Goal: Information Seeking & Learning: Understand process/instructions

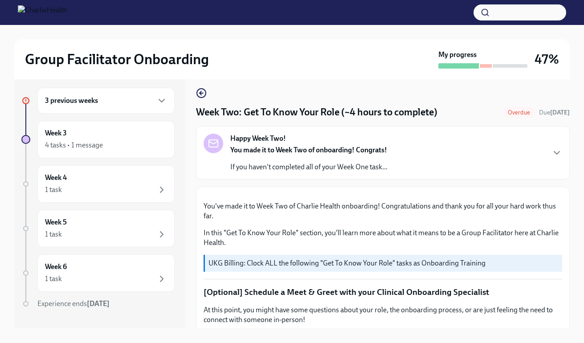
scroll to position [721, 0]
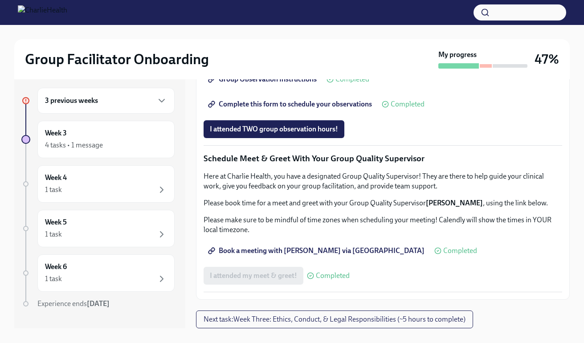
click at [280, 109] on span "Complete this form to schedule your observations" at bounding box center [291, 104] width 162 height 9
click at [272, 134] on span "I attended TWO group observation hours!" at bounding box center [274, 129] width 128 height 9
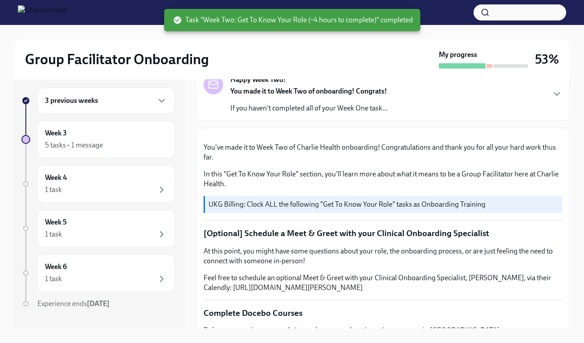
scroll to position [0, 0]
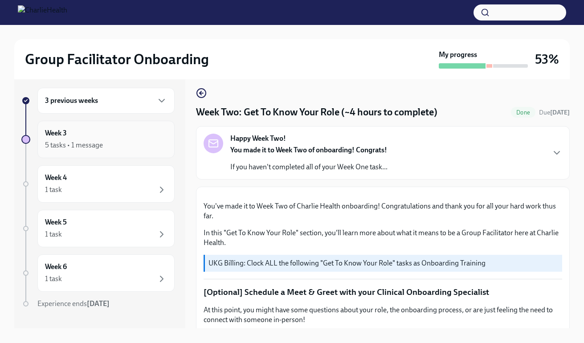
click at [122, 146] on div "5 tasks • 1 message" at bounding box center [106, 145] width 122 height 11
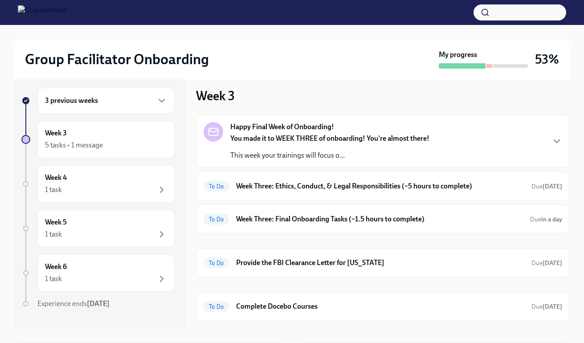
scroll to position [20, 0]
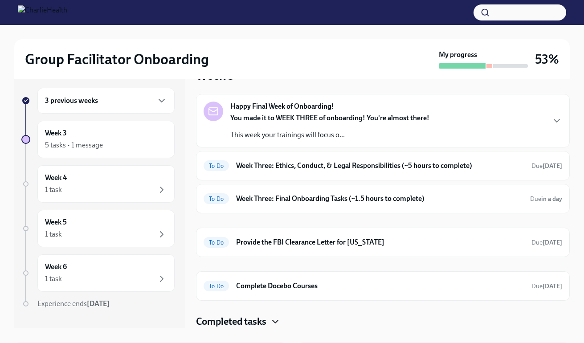
click at [278, 319] on icon "button" at bounding box center [275, 321] width 11 height 11
click at [403, 170] on h6 "Week Three: Ethics, Conduct, & Legal Responsibilities (~5 hours to complete)" at bounding box center [380, 166] width 288 height 10
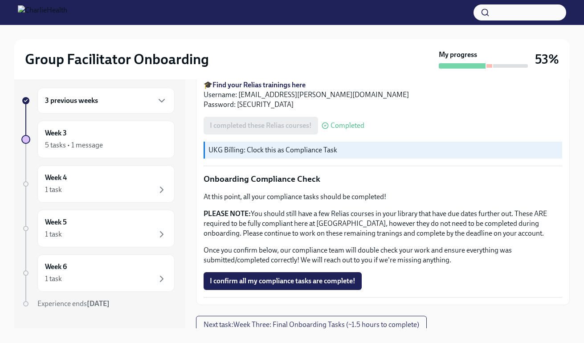
scroll to position [505, 0]
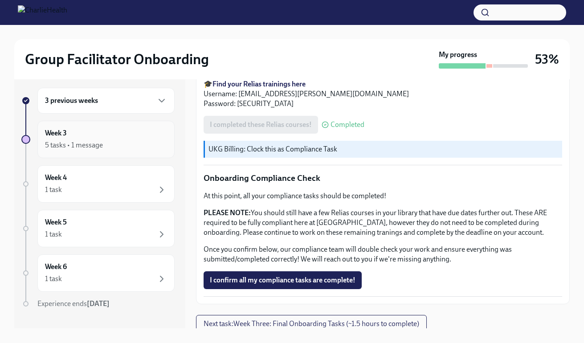
click at [132, 143] on div "5 tasks • 1 message" at bounding box center [106, 145] width 122 height 11
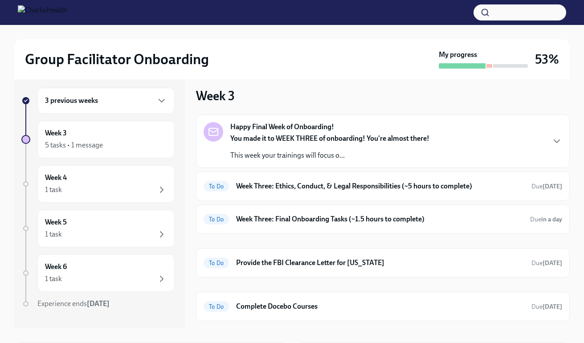
scroll to position [20, 0]
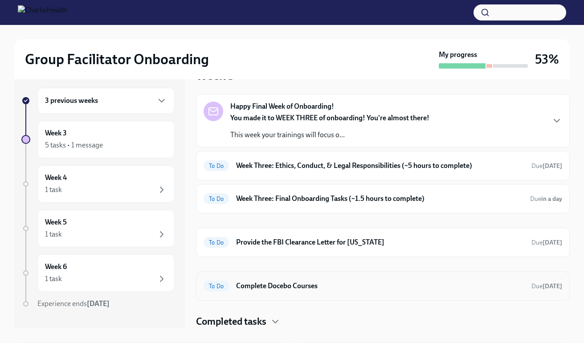
click at [319, 285] on h6 "Complete Docebo Courses" at bounding box center [380, 286] width 288 height 10
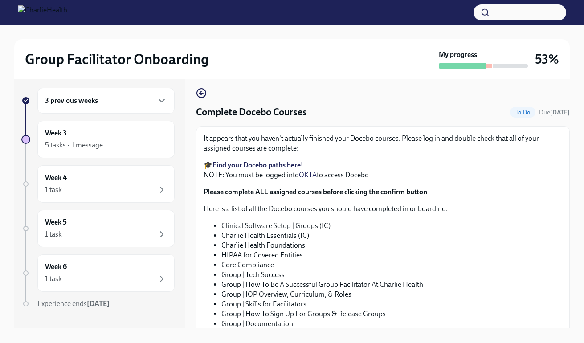
scroll to position [122, 0]
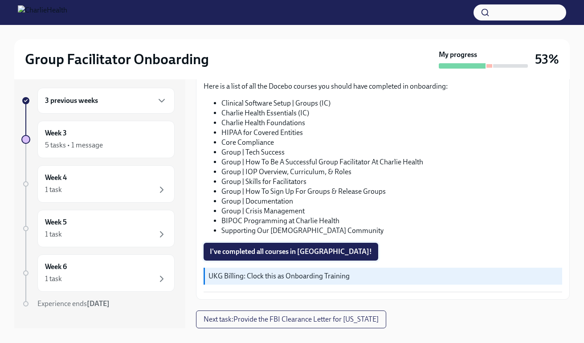
click at [289, 246] on button "I've completed all courses in [GEOGRAPHIC_DATA]!" at bounding box center [290, 252] width 174 height 18
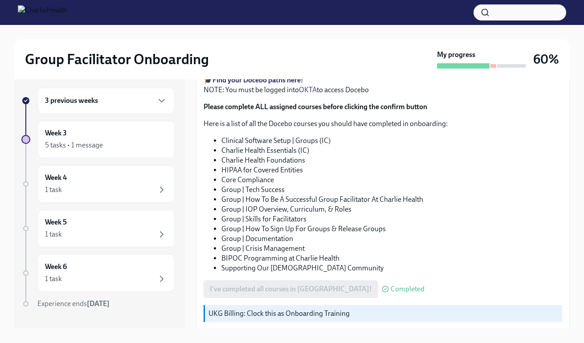
scroll to position [111, 0]
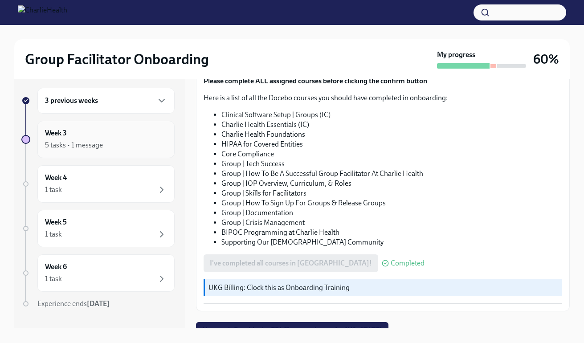
click at [100, 149] on div "5 tasks • 1 message" at bounding box center [74, 145] width 58 height 10
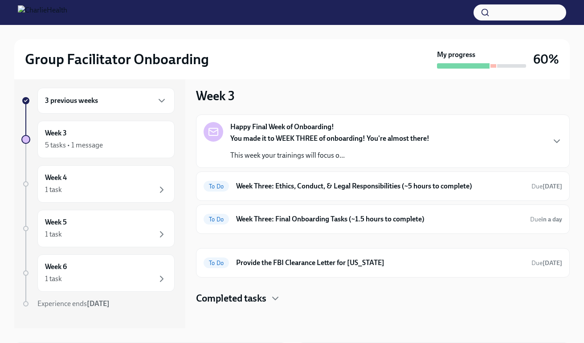
click at [130, 101] on div "3 previous weeks" at bounding box center [106, 100] width 122 height 11
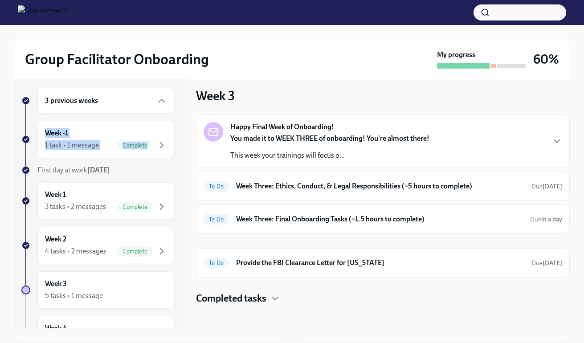
drag, startPoint x: 185, startPoint y: 134, endPoint x: 186, endPoint y: 104, distance: 30.3
click at [187, 104] on div "3 previous weeks Week -1 1 task • 1 message Complete First day at work [DATE] W…" at bounding box center [291, 200] width 555 height 255
click at [138, 104] on div "3 previous weeks" at bounding box center [106, 100] width 122 height 11
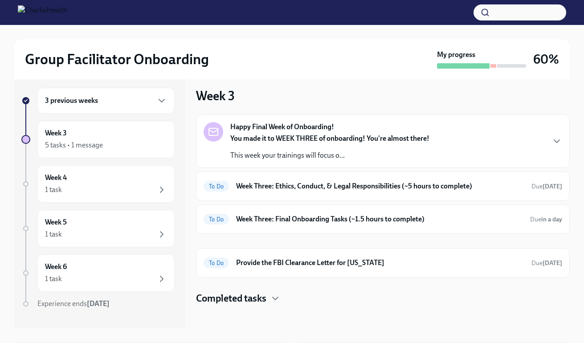
click at [138, 104] on div "3 previous weeks" at bounding box center [106, 100] width 122 height 11
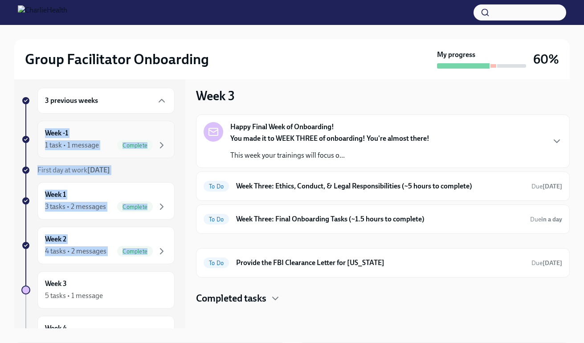
click at [137, 130] on div "Week -1 1 task • 1 message Complete" at bounding box center [106, 139] width 122 height 22
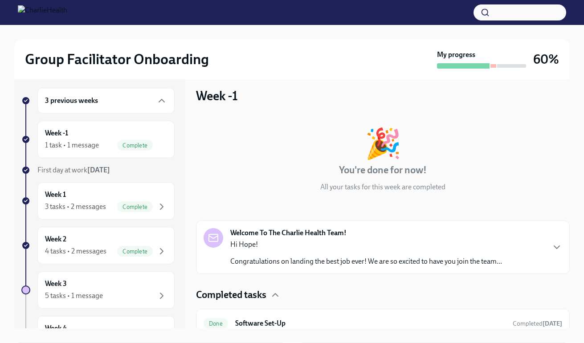
click at [142, 178] on div "3 previous weeks Week -1 1 task • 1 message Complete First day at work [DATE] W…" at bounding box center [97, 291] width 153 height 407
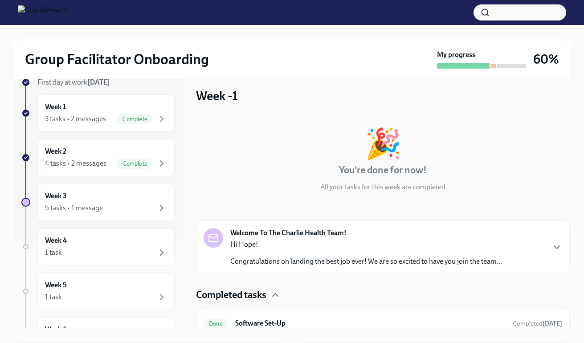
scroll to position [87, 0]
click at [148, 199] on div "Week 3 5 tasks • 1 message" at bounding box center [106, 202] width 122 height 22
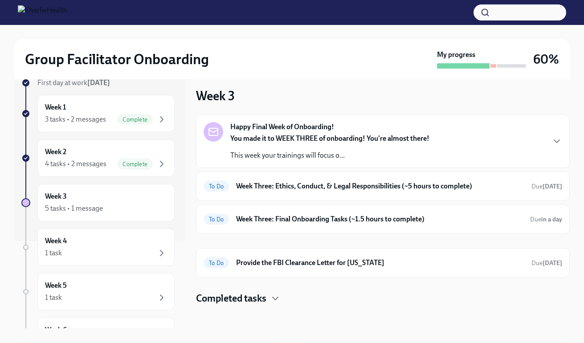
click at [576, 125] on div "Group Facilitator Onboarding My progress 60% 3 previous weeks Week -1 1 task • …" at bounding box center [292, 243] width 584 height 448
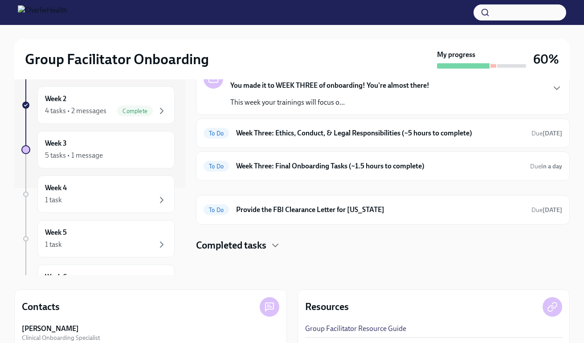
scroll to position [59, 0]
click at [467, 131] on h6 "Week Three: Ethics, Conduct, & Legal Responsibilities (~5 hours to complete)" at bounding box center [380, 133] width 288 height 10
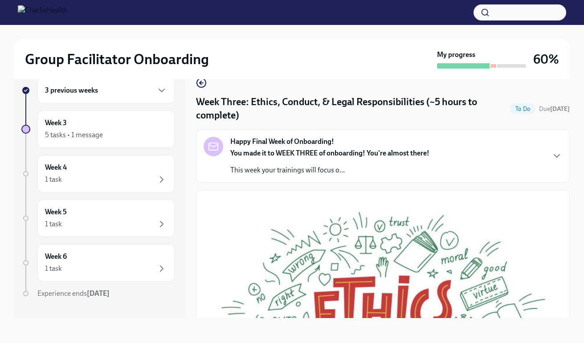
scroll to position [16, 0]
click at [498, 144] on div "Happy Final Week of Onboarding! You made it to WEEK THREE of onboarding! You're…" at bounding box center [382, 156] width 358 height 38
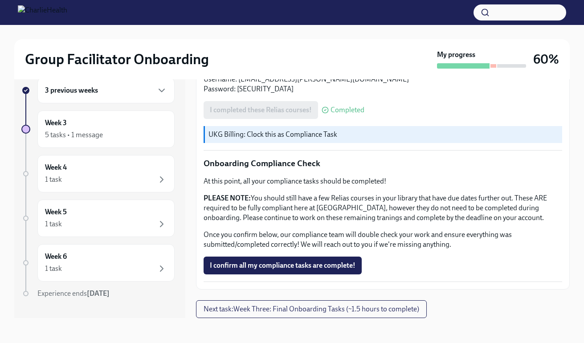
scroll to position [850, 0]
click at [334, 310] on span "Next task : Week Three: Final Onboarding Tasks (~1.5 hours to complete)" at bounding box center [310, 308] width 215 height 9
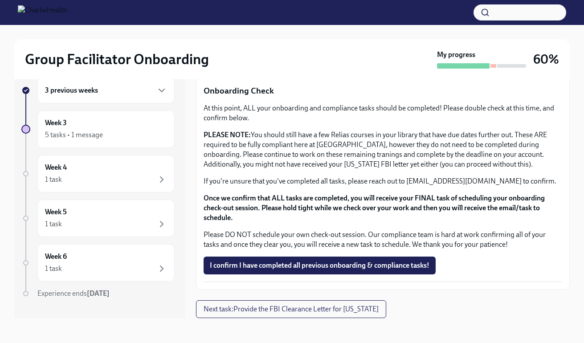
scroll to position [1060, 0]
